Goal: Transaction & Acquisition: Purchase product/service

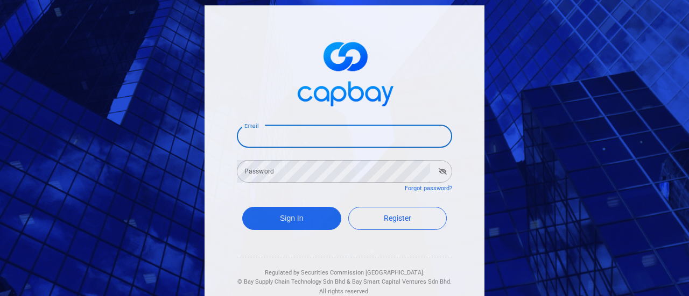
click at [304, 138] on input "Email" at bounding box center [344, 136] width 215 height 23
type input "[EMAIL_ADDRESS][DOMAIN_NAME]"
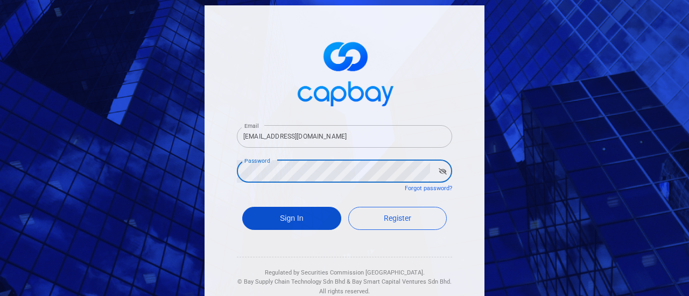
click at [278, 223] on button "Sign In" at bounding box center [291, 218] width 99 height 23
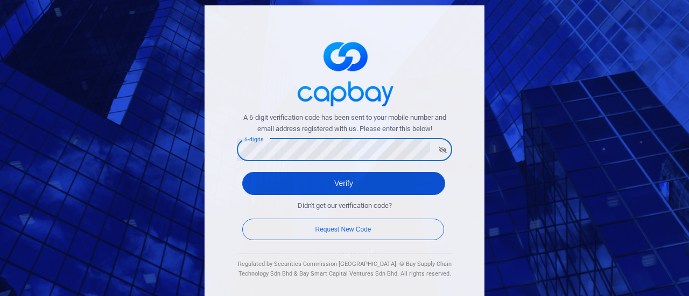
click at [367, 180] on button "Verify" at bounding box center [343, 183] width 203 height 23
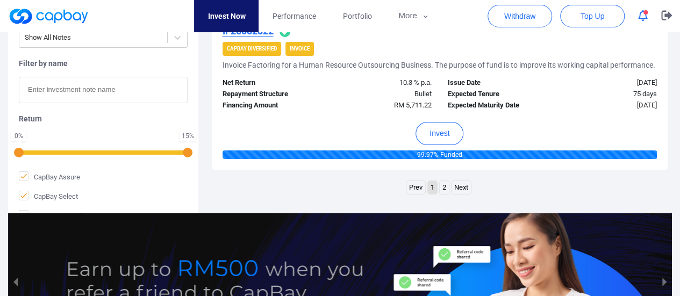
scroll to position [1829, 0]
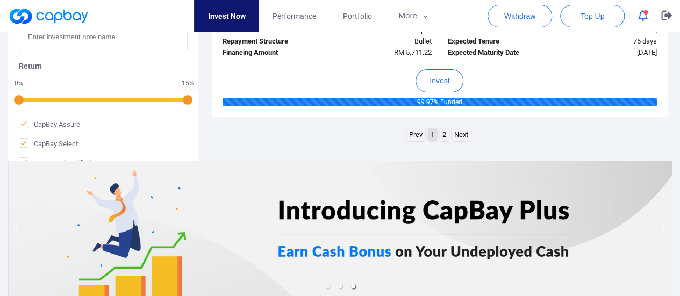
click at [444, 142] on link "2" at bounding box center [444, 135] width 9 height 13
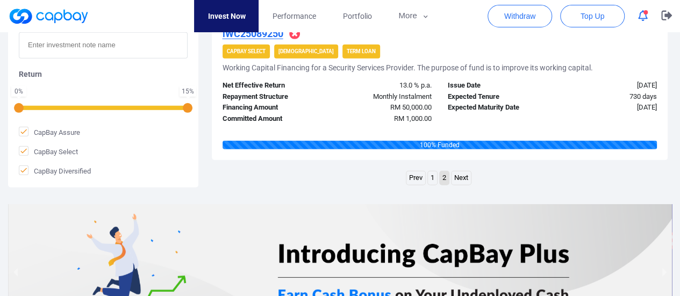
scroll to position [1479, 0]
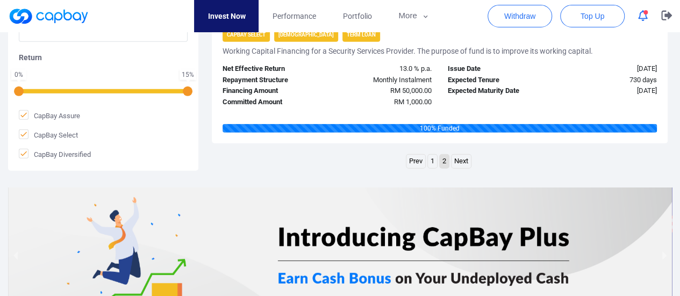
click at [415, 159] on link "Prev" at bounding box center [416, 161] width 19 height 13
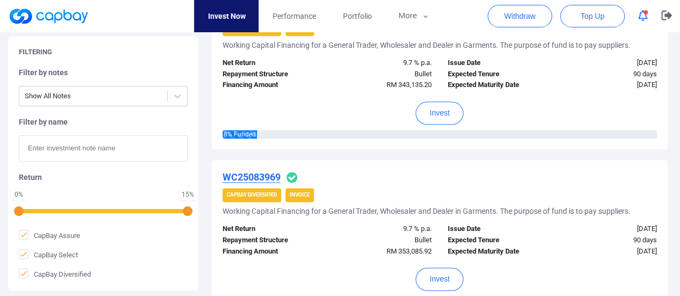
scroll to position [582, 0]
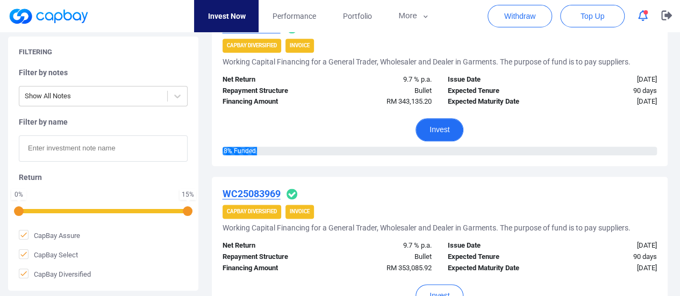
click at [442, 131] on button "Invest" at bounding box center [440, 129] width 48 height 23
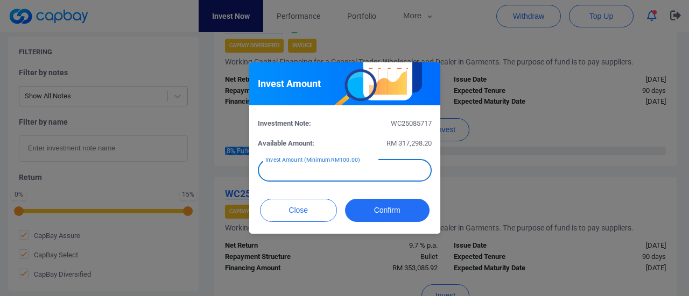
click at [395, 171] on input "text" at bounding box center [345, 170] width 174 height 23
type input "RM 1,000"
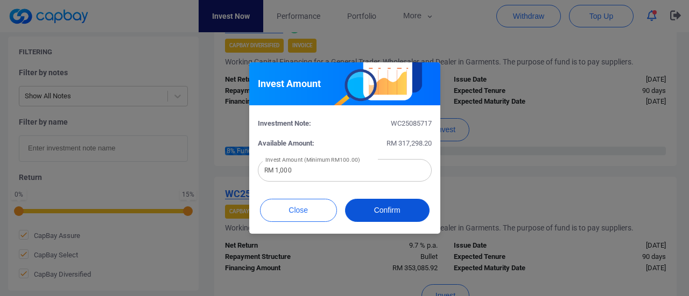
click at [413, 209] on button "Confirm" at bounding box center [387, 210] width 84 height 23
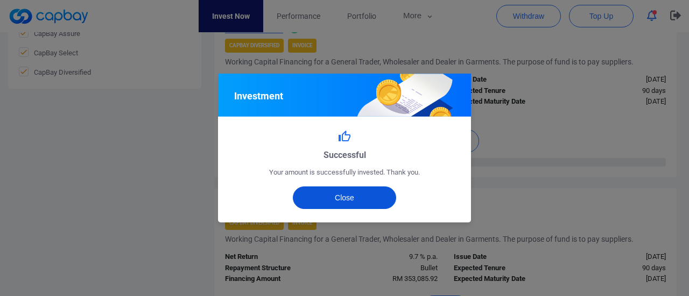
click at [353, 203] on button "Close" at bounding box center [345, 198] width 104 height 23
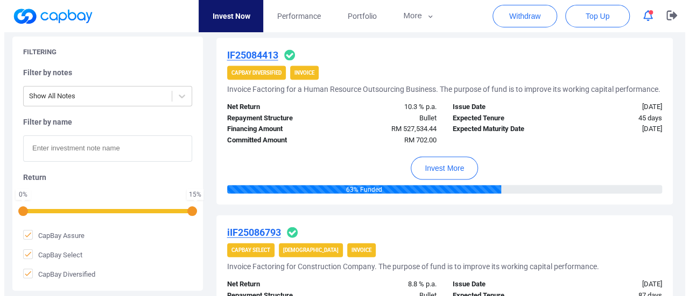
scroll to position [1066, 0]
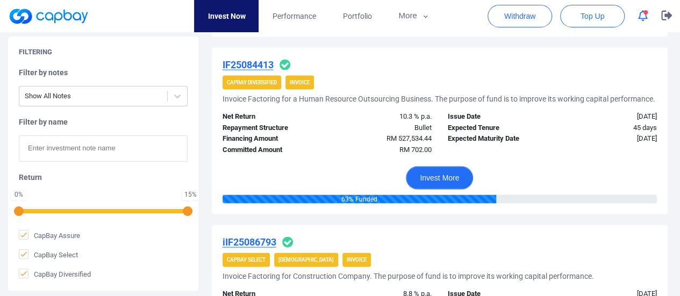
click at [450, 183] on button "Invest More" at bounding box center [439, 178] width 67 height 23
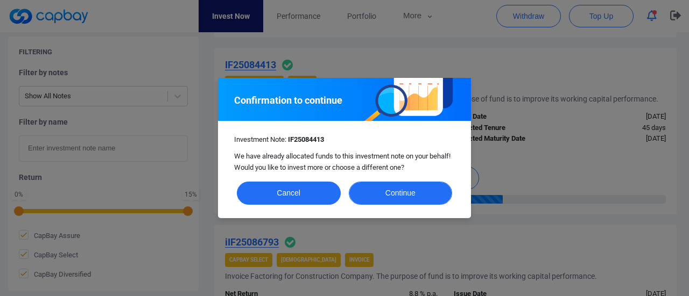
click at [389, 189] on button "Continue" at bounding box center [401, 193] width 104 height 23
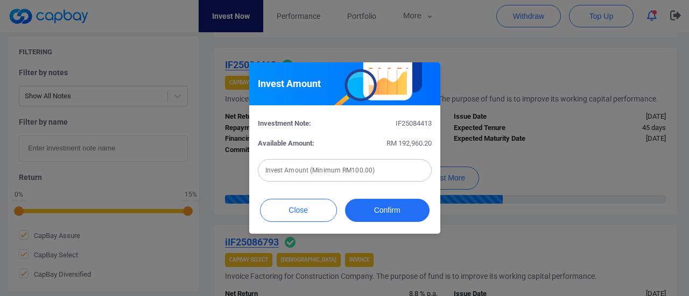
click at [373, 173] on input "text" at bounding box center [345, 170] width 174 height 23
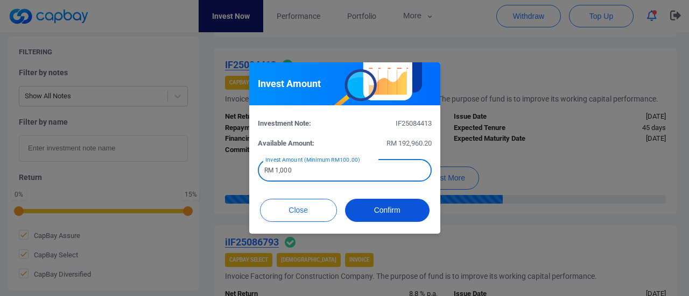
type input "RM 1,000"
click at [385, 209] on button "Confirm" at bounding box center [387, 210] width 84 height 23
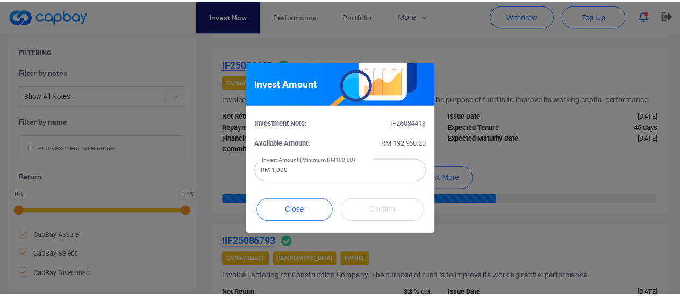
scroll to position [583, 0]
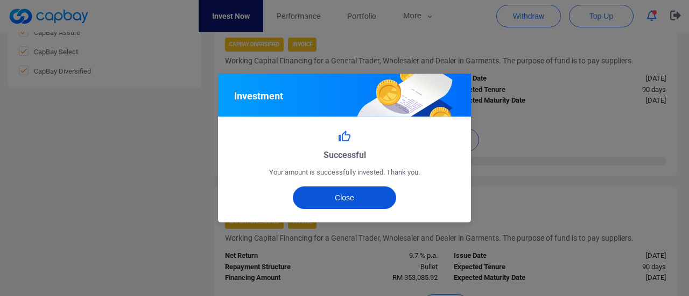
drag, startPoint x: 338, startPoint y: 201, endPoint x: 350, endPoint y: 198, distance: 12.0
click at [339, 201] on button "Close" at bounding box center [345, 198] width 104 height 23
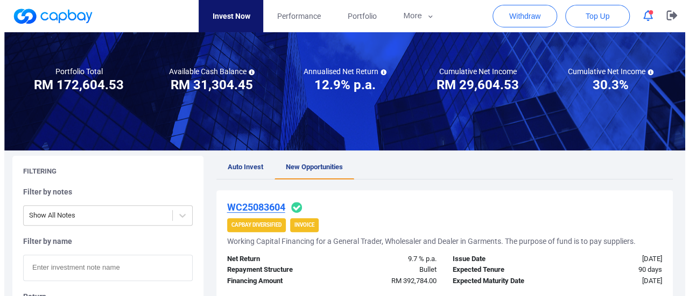
scroll to position [0, 0]
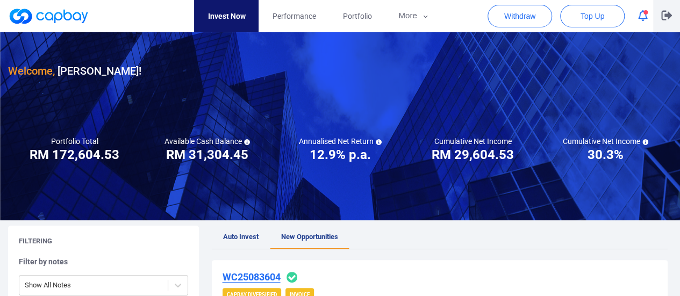
click at [665, 16] on icon "button" at bounding box center [667, 16] width 11 height 10
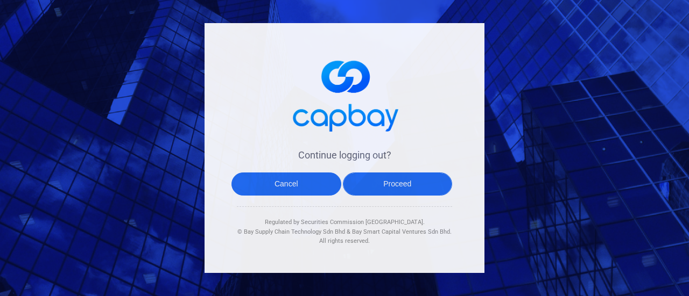
click at [391, 187] on button "Proceed" at bounding box center [398, 184] width 110 height 23
